Goal: Task Accomplishment & Management: Complete application form

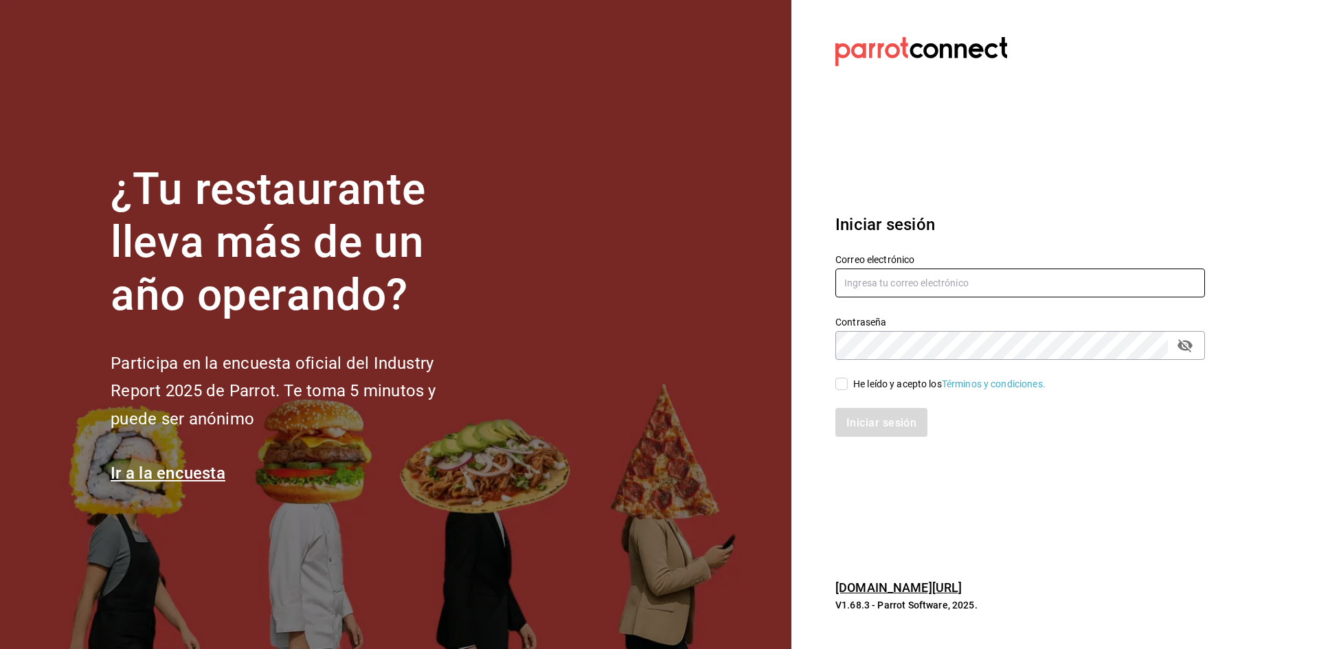
type input "[EMAIL_ADDRESS][DOMAIN_NAME]"
click at [847, 387] on input "He leído y acepto los Términos y condiciones." at bounding box center [841, 384] width 12 height 12
checkbox input "true"
drag, startPoint x: 866, startPoint y: 420, endPoint x: 1052, endPoint y: 456, distance: 189.5
click at [867, 420] on font "Iniciar sesión" at bounding box center [882, 422] width 70 height 13
